Goal: Task Accomplishment & Management: Use online tool/utility

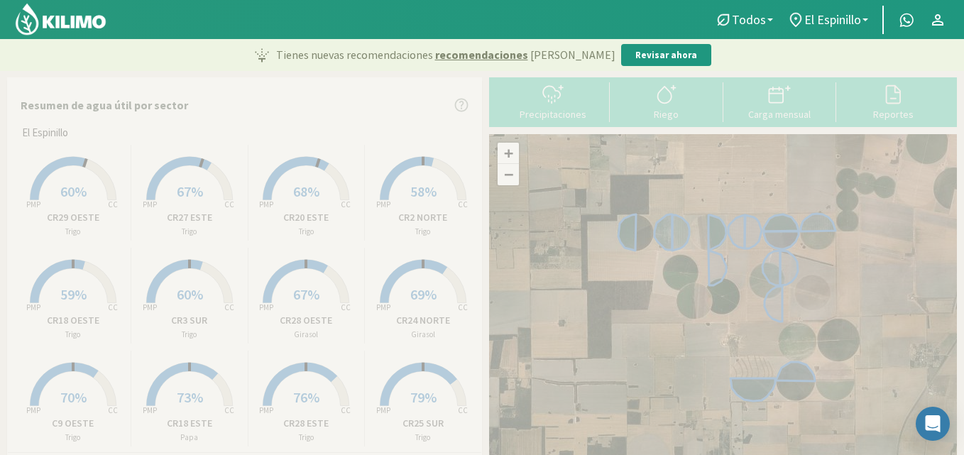
click at [89, 164] on icon at bounding box center [73, 178] width 86 height 43
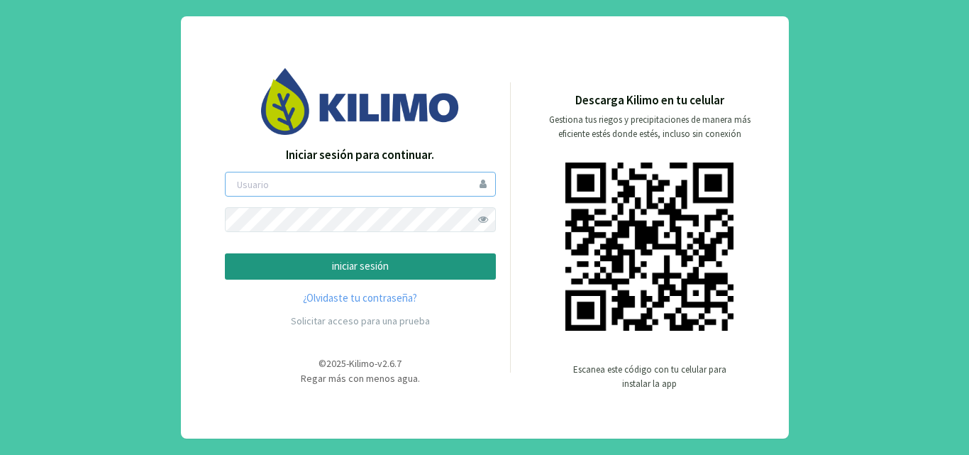
type input "elespinillo"
click at [301, 266] on p "iniciar sesión" at bounding box center [360, 266] width 247 height 16
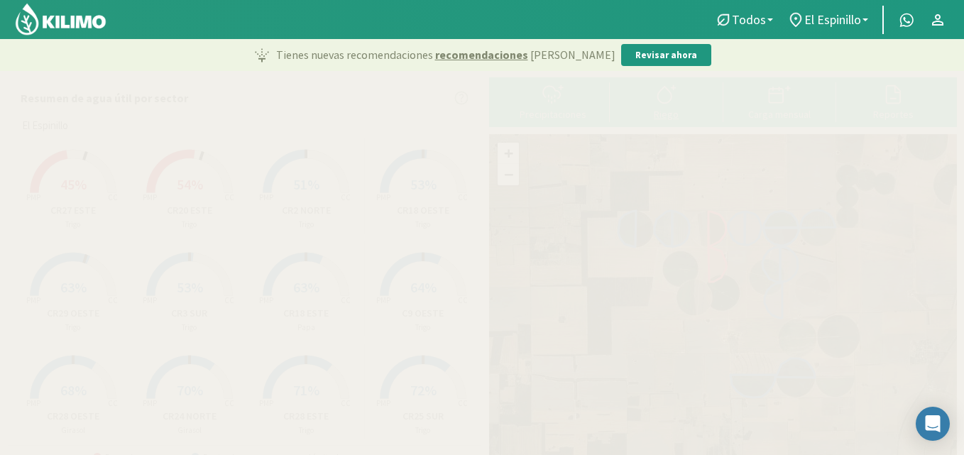
click at [674, 92] on icon at bounding box center [666, 94] width 23 height 23
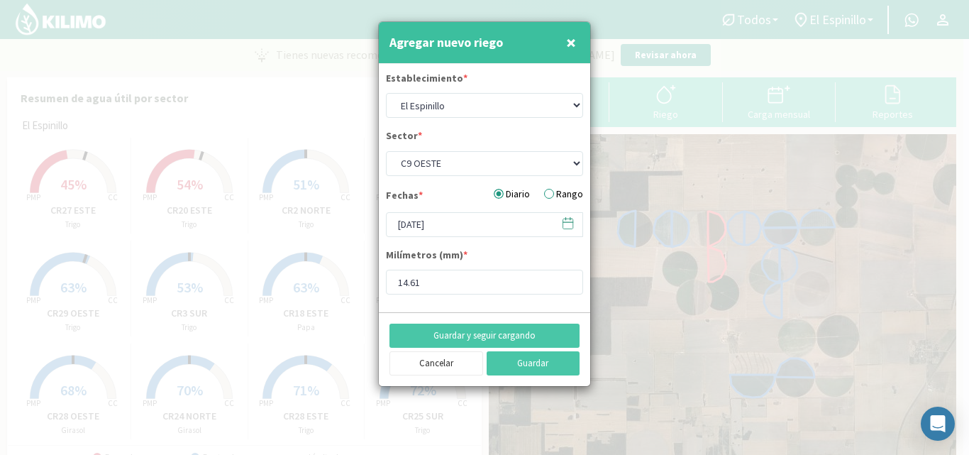
click at [573, 43] on span "×" at bounding box center [571, 42] width 10 height 23
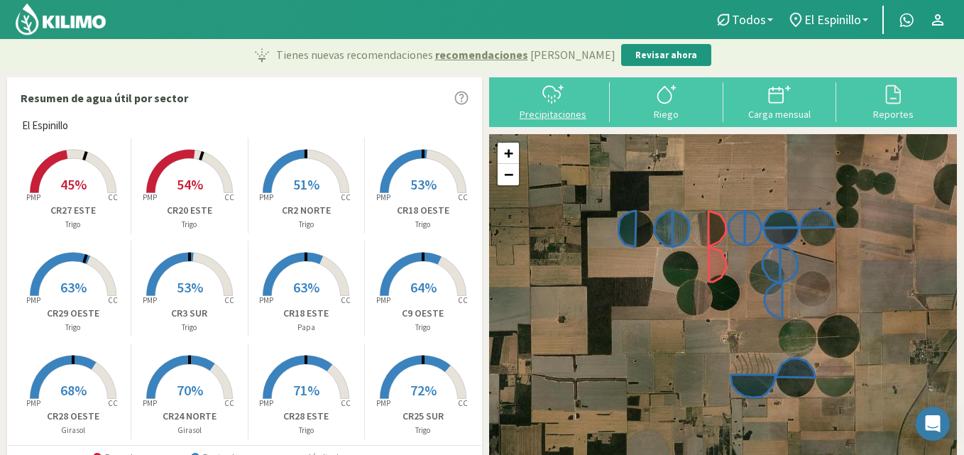
click at [548, 106] on svg-icon at bounding box center [552, 102] width 23 height 13
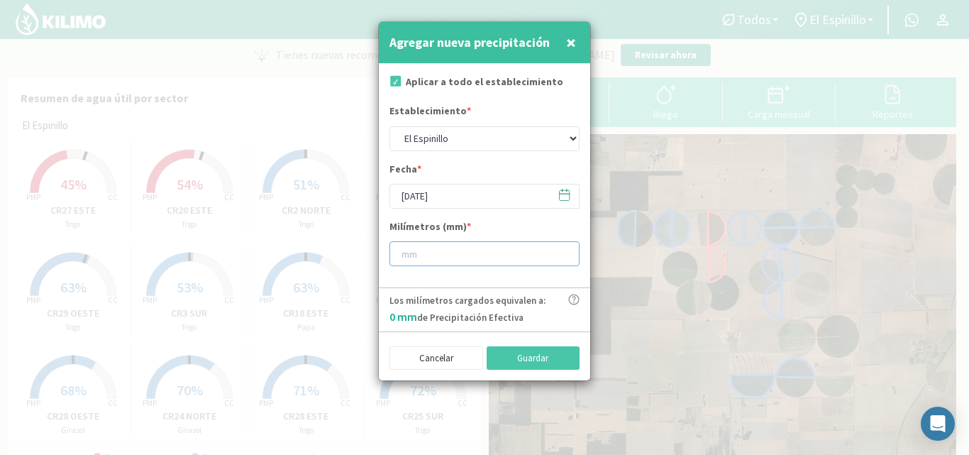
click at [423, 255] on input "number" at bounding box center [485, 253] width 190 height 25
type input "16"
click at [536, 353] on button "Guardar" at bounding box center [534, 358] width 94 height 24
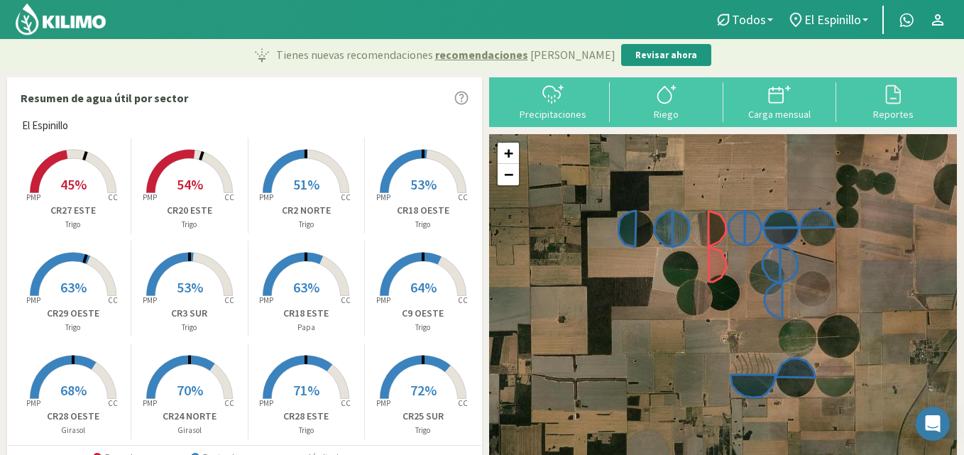
click at [67, 165] on rect at bounding box center [73, 195] width 114 height 114
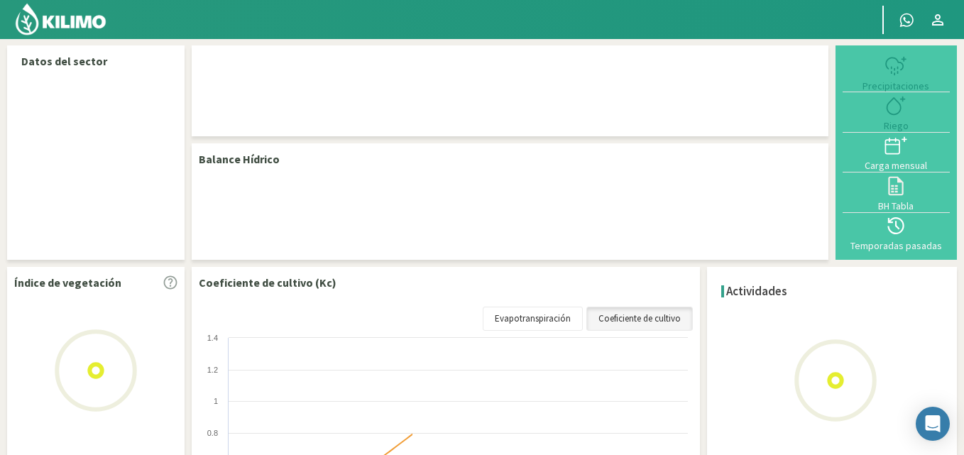
select select "9: Object"
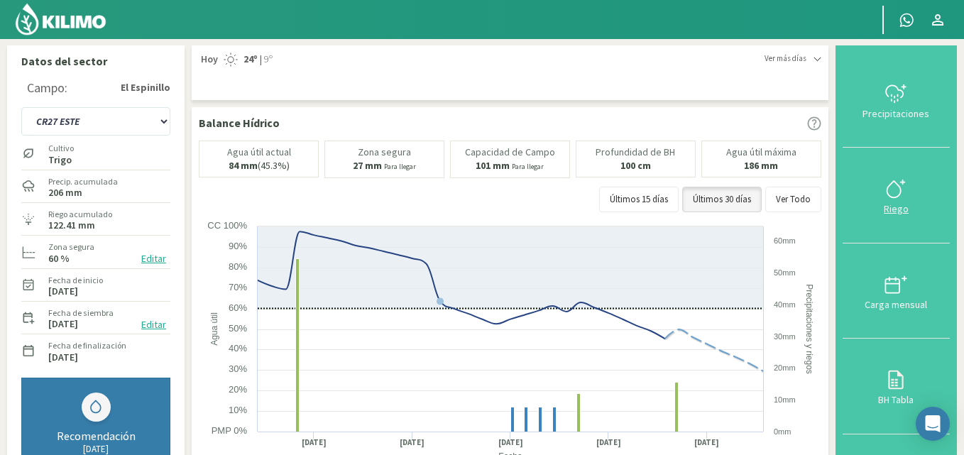
click at [906, 188] on icon at bounding box center [895, 188] width 23 height 23
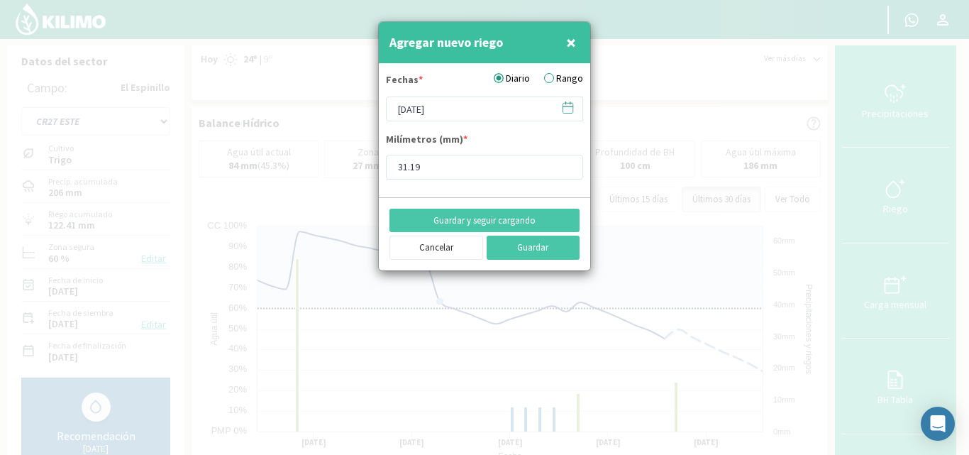
click at [563, 104] on icon at bounding box center [567, 107] width 13 height 13
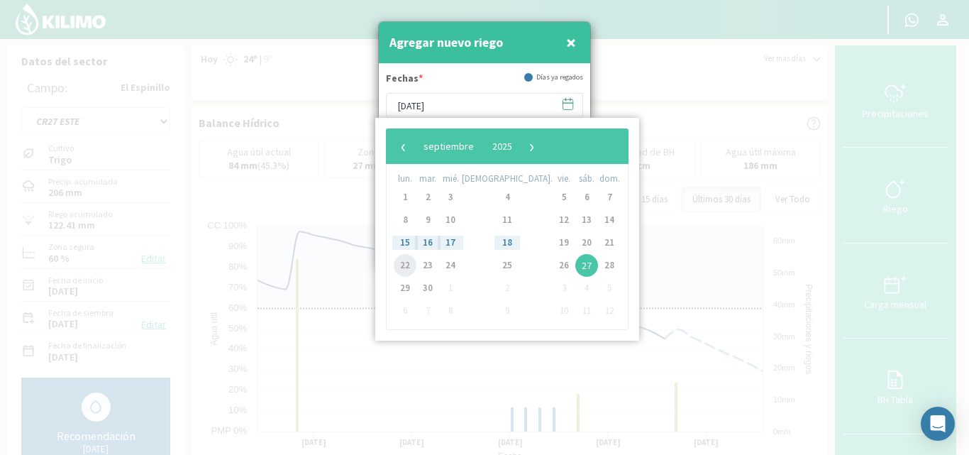
click at [413, 268] on span "22" at bounding box center [405, 265] width 23 height 23
type input "[DATE]"
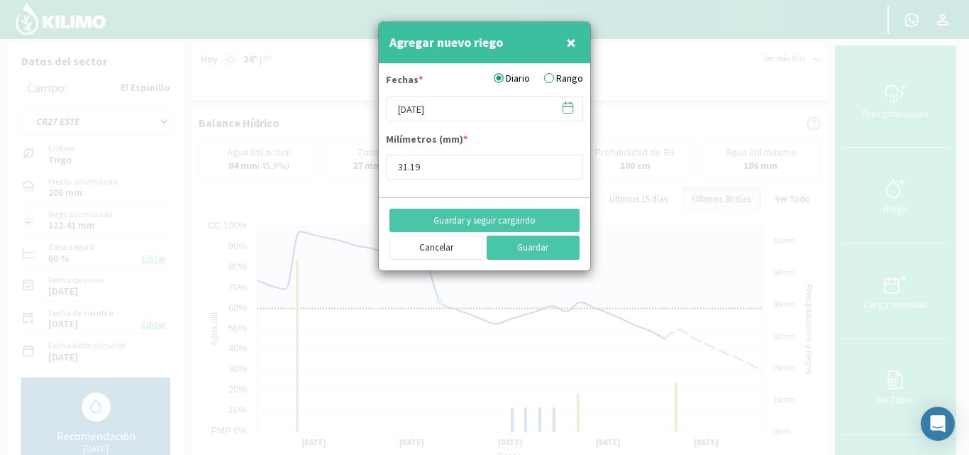
click at [559, 81] on label "Rango" at bounding box center [563, 78] width 39 height 15
click at [0, 0] on input "Rango" at bounding box center [0, 0] width 0 height 0
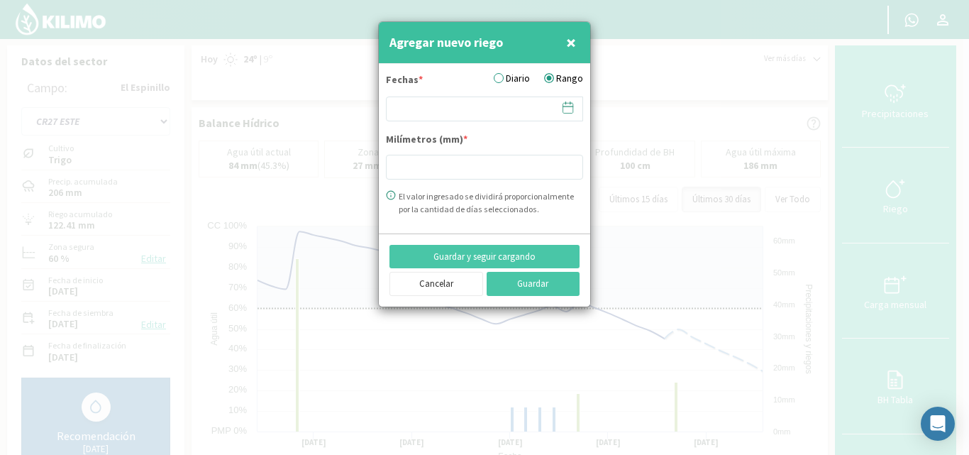
click at [569, 113] on icon at bounding box center [567, 107] width 13 height 13
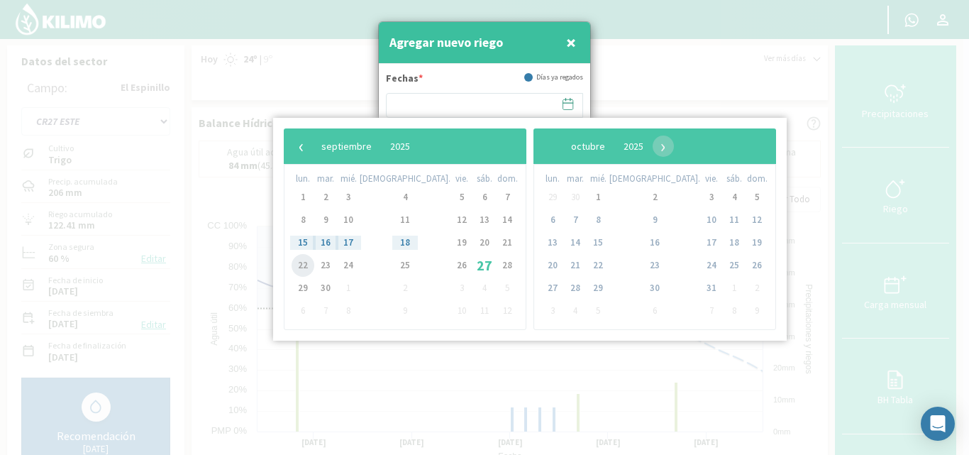
click at [304, 265] on span "22" at bounding box center [303, 265] width 23 height 23
click at [394, 261] on span "25" at bounding box center [405, 265] width 23 height 23
type input "[DATE] - [DATE]"
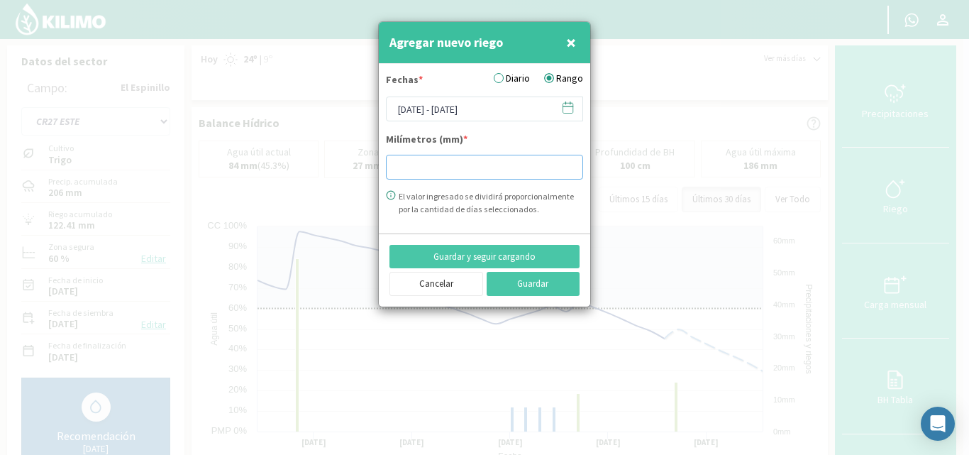
click at [419, 161] on input "number" at bounding box center [484, 167] width 197 height 25
type input "31.08"
click at [531, 285] on button "Guardar" at bounding box center [534, 284] width 94 height 24
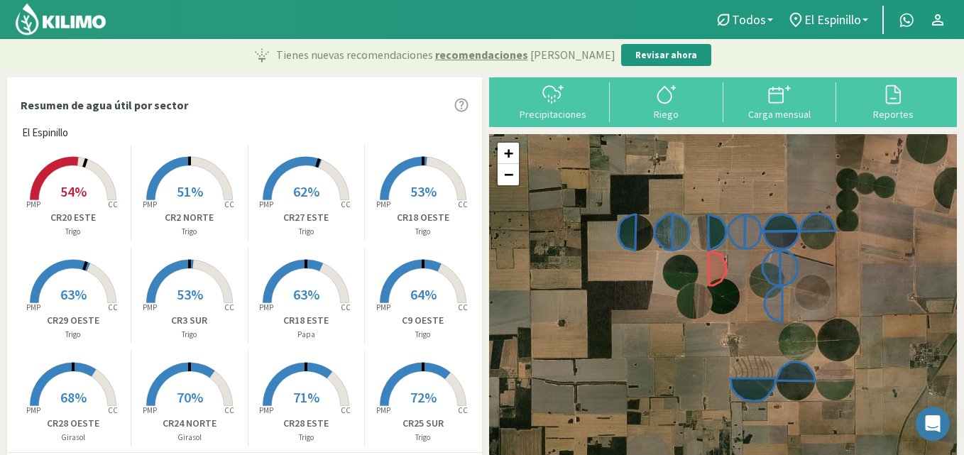
click at [82, 161] on icon at bounding box center [73, 178] width 86 height 43
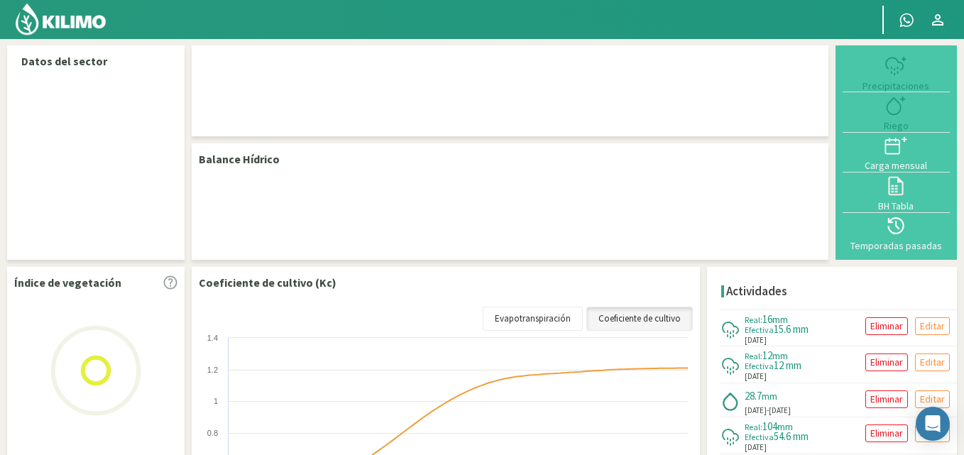
select select "3: Object"
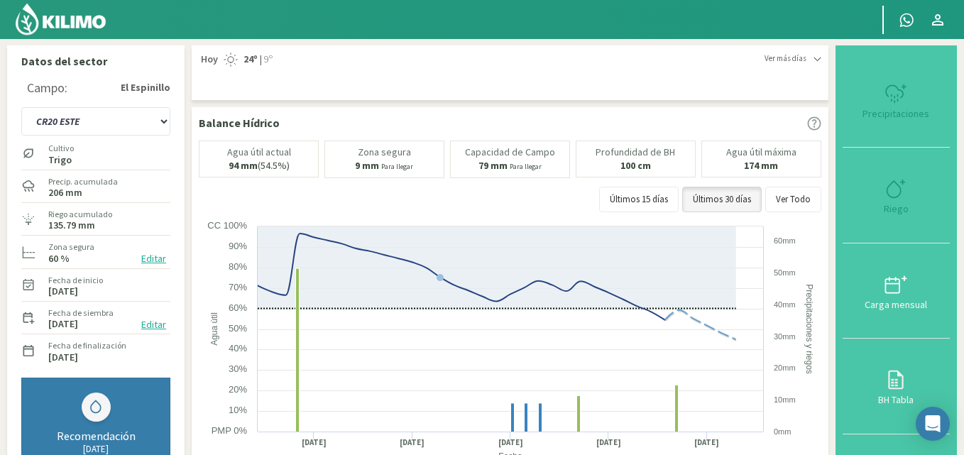
type input "28.73"
click at [885, 195] on div at bounding box center [896, 188] width 99 height 23
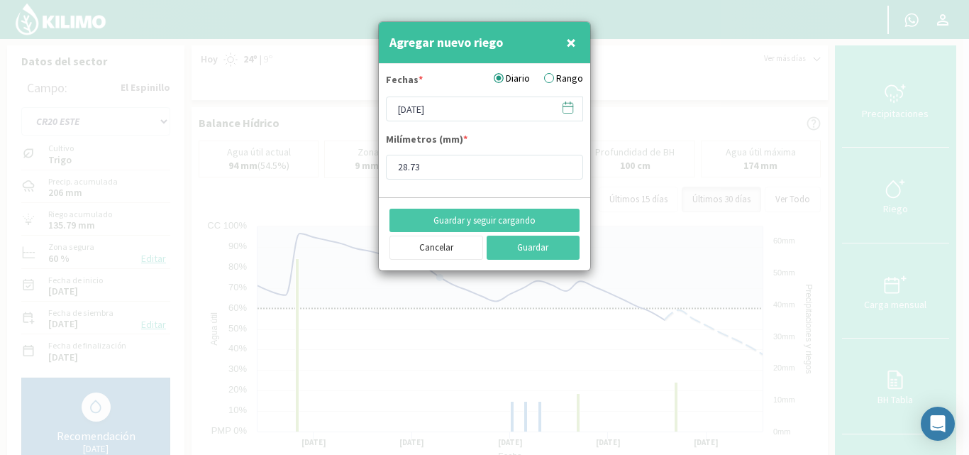
click at [560, 79] on label "Rango" at bounding box center [563, 78] width 39 height 15
click at [0, 0] on input "Rango" at bounding box center [0, 0] width 0 height 0
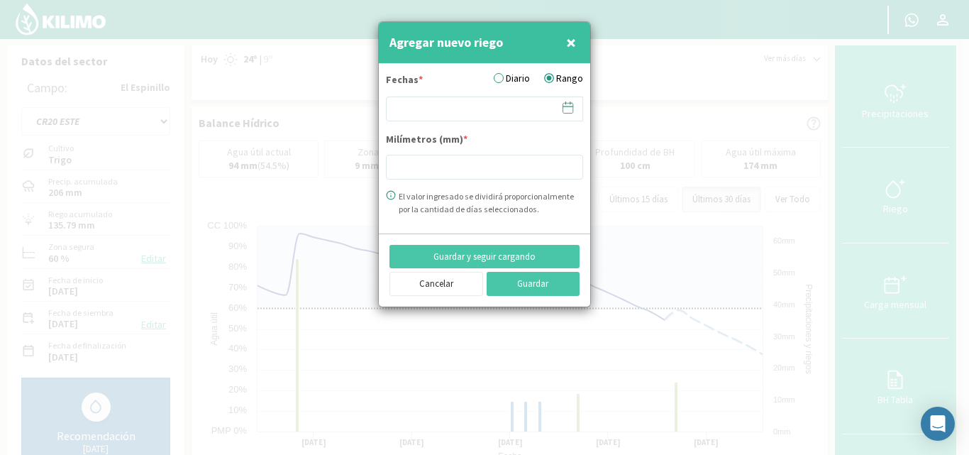
click at [568, 104] on icon at bounding box center [567, 107] width 13 height 13
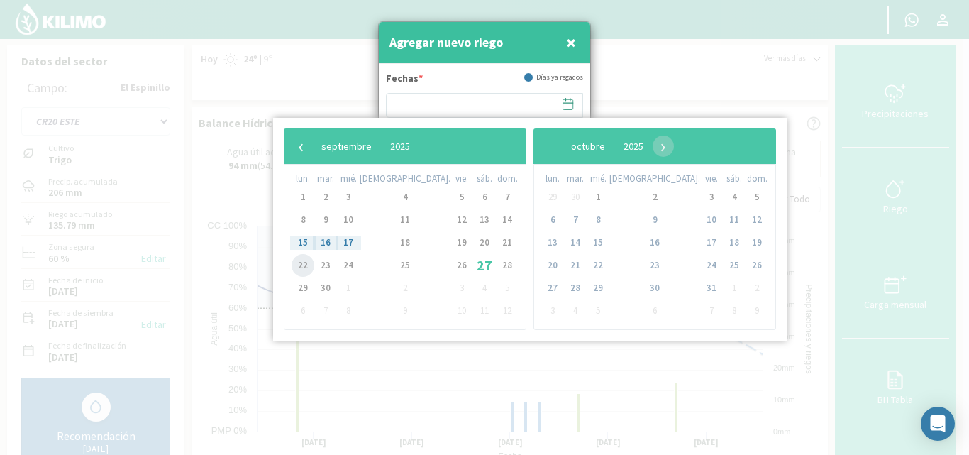
click at [308, 261] on span "22" at bounding box center [303, 265] width 23 height 23
click at [351, 259] on span "24" at bounding box center [348, 265] width 23 height 23
type input "[DATE] - [DATE]"
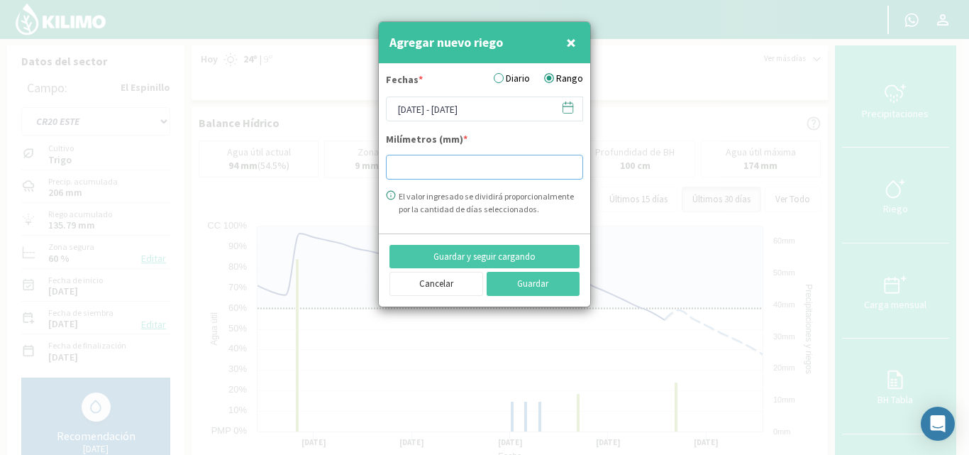
click at [399, 158] on input "number" at bounding box center [484, 167] width 197 height 25
type input "29.55"
click at [560, 285] on button "Guardar" at bounding box center [534, 284] width 94 height 24
